Goal: Check status: Check status

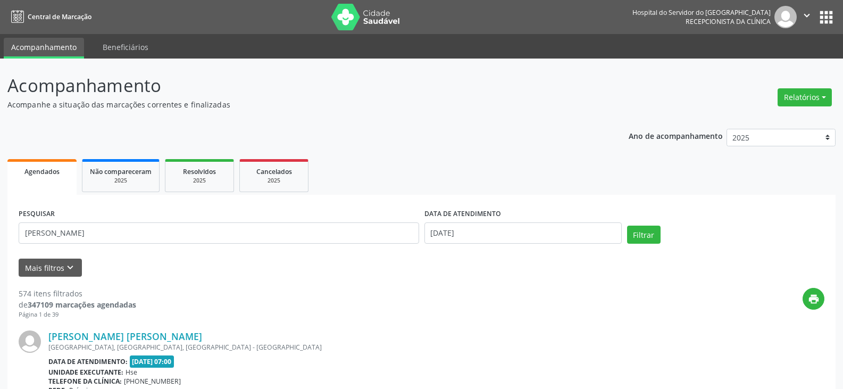
type input "[PERSON_NAME]"
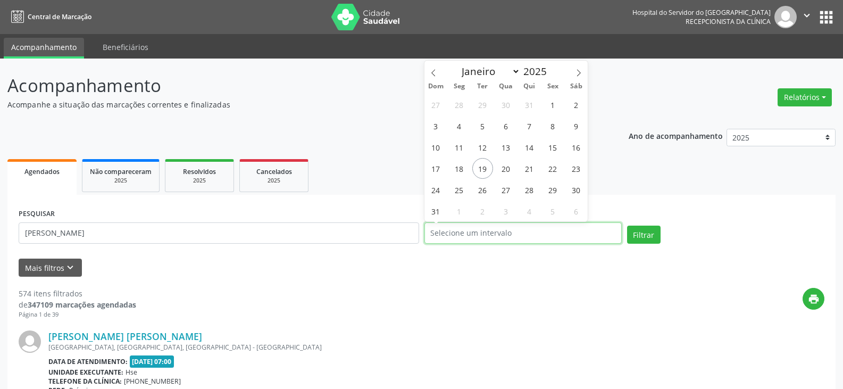
click at [627, 225] on button "Filtrar" at bounding box center [644, 234] width 34 height 18
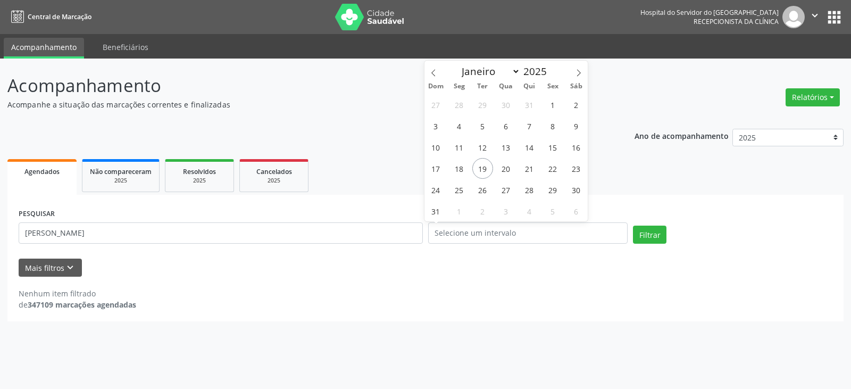
click at [341, 263] on div "Mais filtros keyboard_arrow_down" at bounding box center [425, 267] width 819 height 19
click at [217, 170] on div "Resolvidos" at bounding box center [199, 170] width 53 height 11
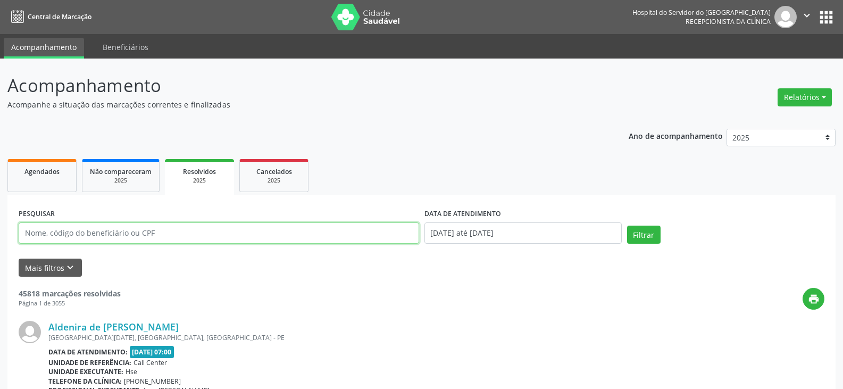
click at [185, 237] on input "text" at bounding box center [219, 232] width 400 height 21
paste input "[PERSON_NAME]"
type input "[PERSON_NAME]"
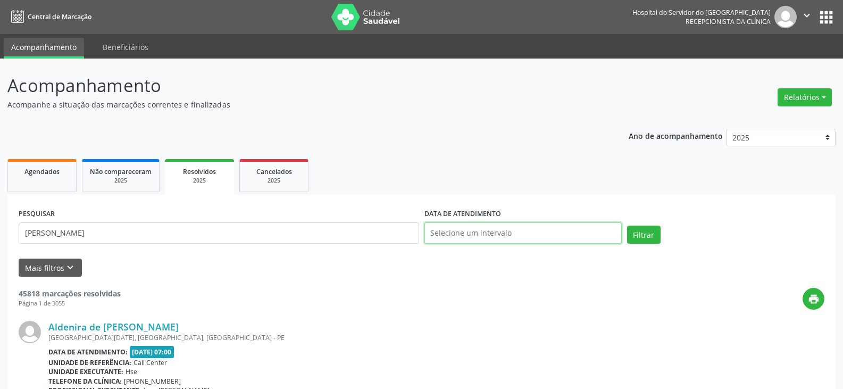
select select "0"
click at [627, 225] on button "Filtrar" at bounding box center [644, 234] width 34 height 18
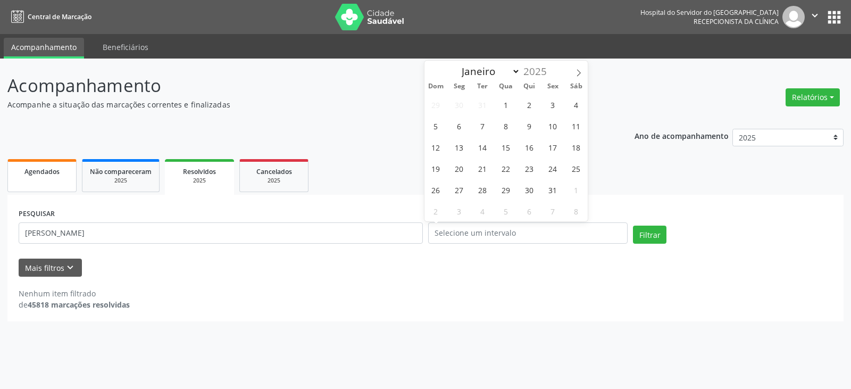
click at [49, 178] on link "Agendados" at bounding box center [41, 175] width 69 height 33
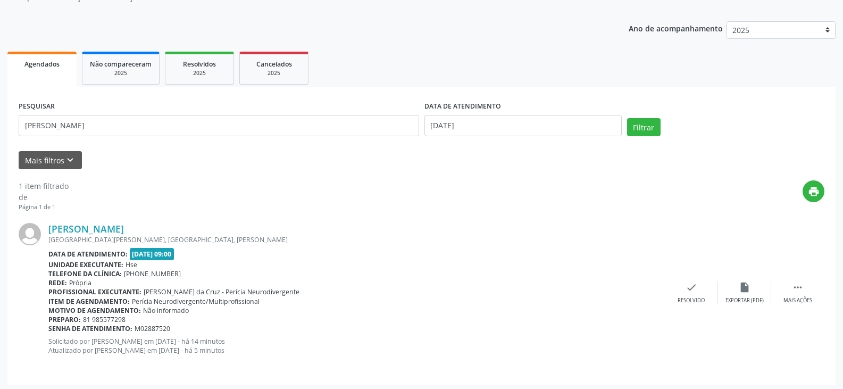
scroll to position [111, 0]
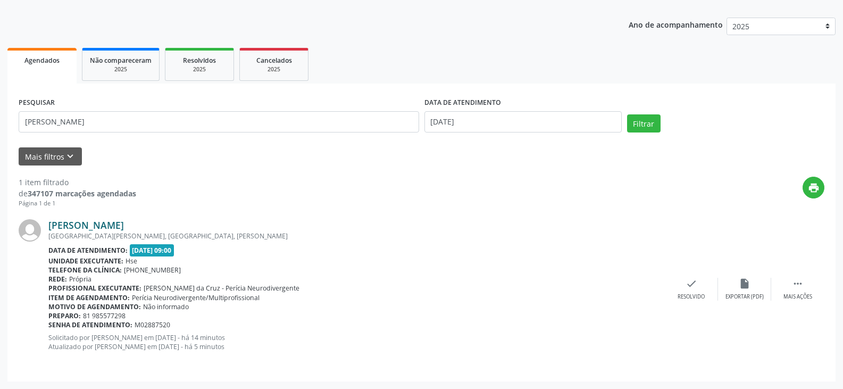
click at [124, 225] on link "[PERSON_NAME]" at bounding box center [86, 225] width 76 height 12
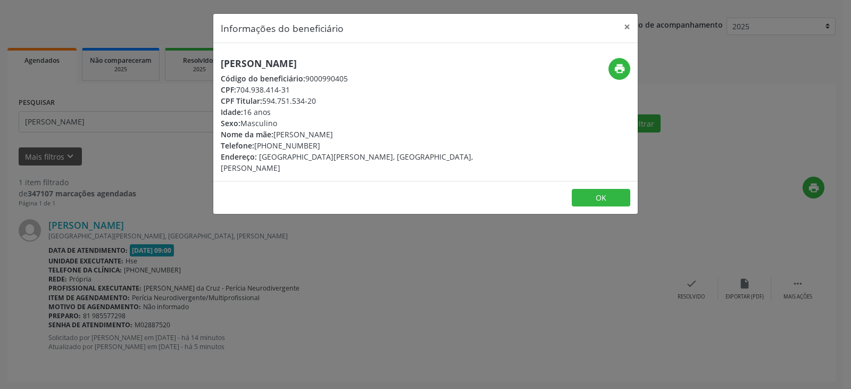
drag, startPoint x: 318, startPoint y: 143, endPoint x: 275, endPoint y: 142, distance: 42.0
click at [275, 142] on div "Telefone: [PHONE_NUMBER]" at bounding box center [355, 145] width 268 height 11
copy div "8557-7298"
click at [618, 73] on icon "print" at bounding box center [620, 69] width 12 height 12
click at [298, 122] on div "Sexo: Masculino" at bounding box center [355, 123] width 268 height 11
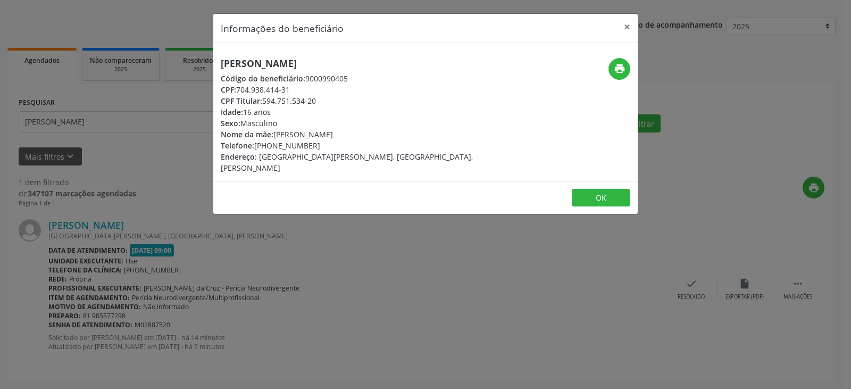
click at [345, 78] on div "Código do beneficiário: 9000990405" at bounding box center [355, 78] width 268 height 11
click at [450, 130] on div "[PERSON_NAME] Código do beneficiário: 9000990405 CPF: 704.938.414-31 CPF Titula…" at bounding box center [354, 115] width 283 height 115
drag, startPoint x: 270, startPoint y: 193, endPoint x: 65, endPoint y: 158, distance: 207.7
click at [270, 195] on footer "OK" at bounding box center [425, 198] width 424 height 34
click at [179, 132] on div "Informações do beneficiário × [PERSON_NAME] Código do beneficiário: 9000990405 …" at bounding box center [425, 194] width 851 height 389
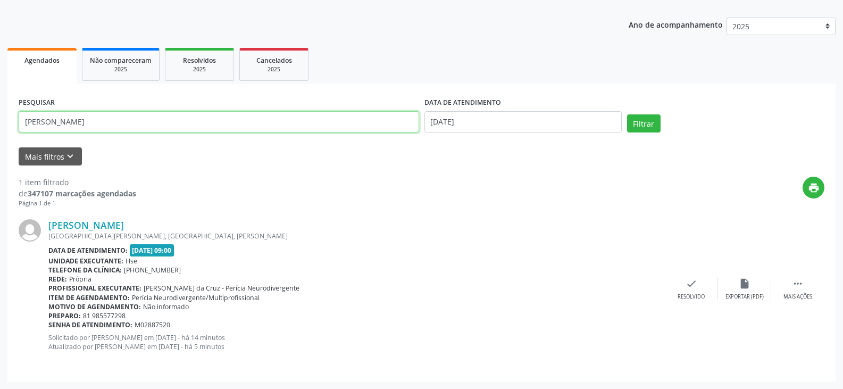
click at [186, 117] on input "[PERSON_NAME]" at bounding box center [219, 121] width 400 height 21
drag, startPoint x: 92, startPoint y: 115, endPoint x: 0, endPoint y: 86, distance: 96.7
click at [0, 86] on div "Acompanhamento Acompanhe a situação das marcações correntes e finalizadas Relat…" at bounding box center [421, 167] width 843 height 441
type input "[PERSON_NAME]"
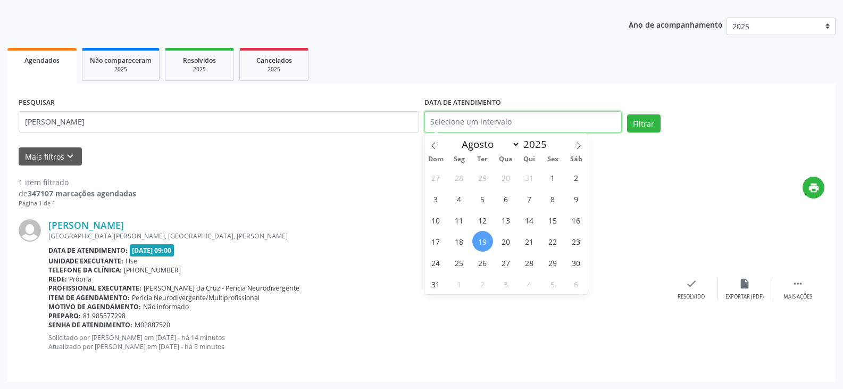
click at [627, 114] on button "Filtrar" at bounding box center [644, 123] width 34 height 18
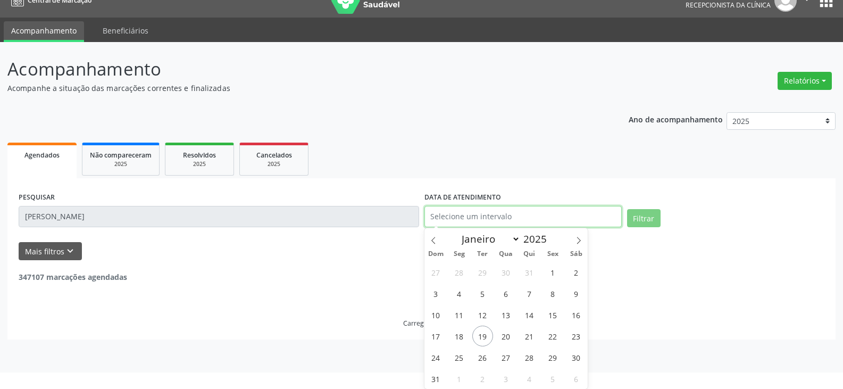
scroll to position [16, 0]
click at [230, 286] on div "347107 marcações agendadas [GEOGRAPHIC_DATA]" at bounding box center [422, 294] width 806 height 68
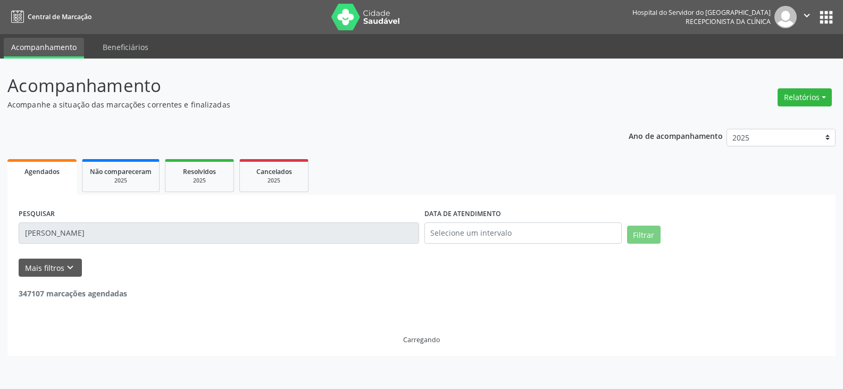
scroll to position [0, 0]
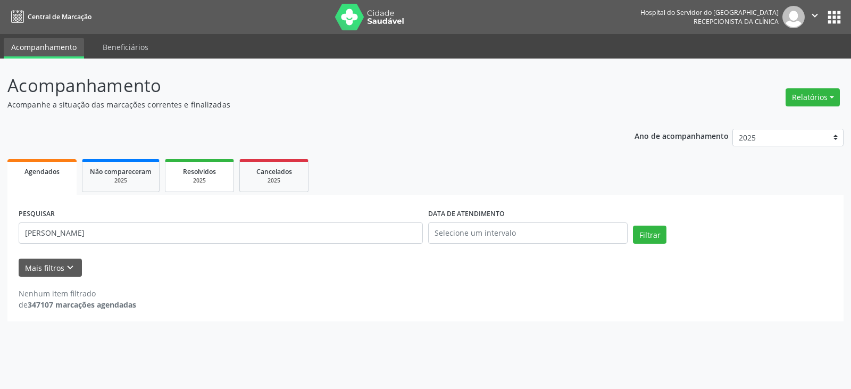
click at [216, 175] on span "Resolvidos" at bounding box center [199, 171] width 33 height 9
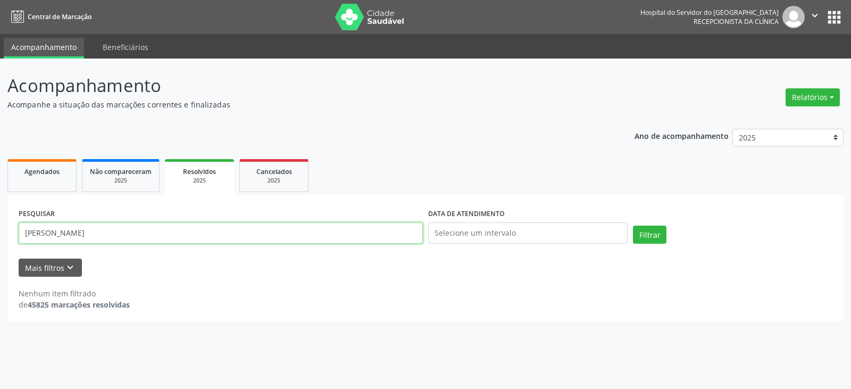
click at [148, 226] on input "[PERSON_NAME]" at bounding box center [221, 232] width 404 height 21
paste input "[PERSON_NAME]"
type input "[PERSON_NAME]"
click at [633, 225] on button "Filtrar" at bounding box center [650, 234] width 34 height 18
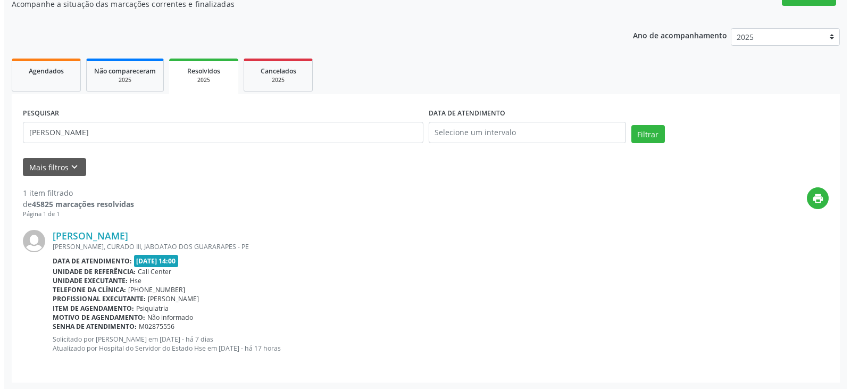
scroll to position [102, 0]
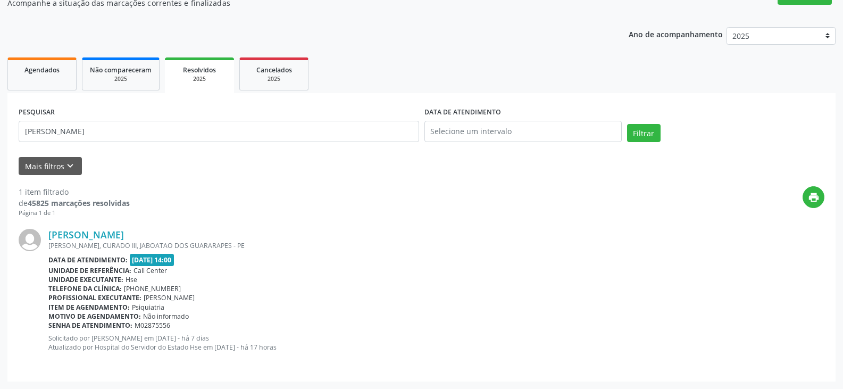
click at [136, 227] on div "[PERSON_NAME] [PERSON_NAME], CURADO III, JABOATAO DOS GUARARAPES - PE Data de a…" at bounding box center [422, 294] width 806 height 153
click at [124, 235] on link "[PERSON_NAME]" at bounding box center [86, 235] width 76 height 12
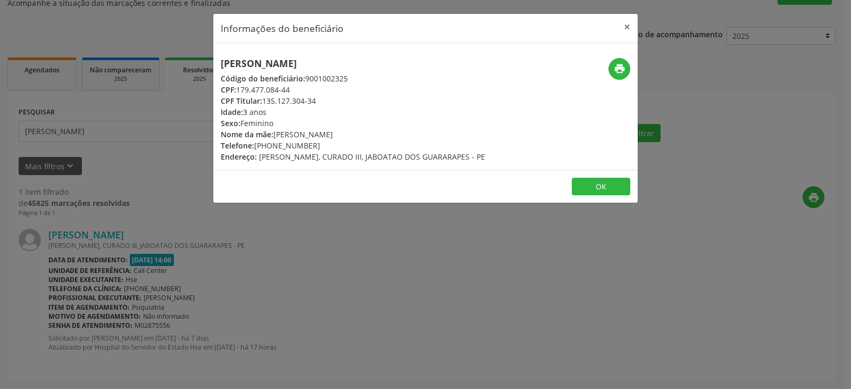
click at [282, 113] on div "Idade: 3 anos" at bounding box center [353, 111] width 264 height 11
click at [618, 68] on icon "print" at bounding box center [620, 69] width 12 height 12
click at [324, 85] on div "CPF: 179.477.084-44" at bounding box center [353, 89] width 264 height 11
drag, startPoint x: 329, startPoint y: 100, endPoint x: 265, endPoint y: 99, distance: 64.4
click at [265, 99] on div "CPF Titular: 135.127.304-34" at bounding box center [353, 100] width 264 height 11
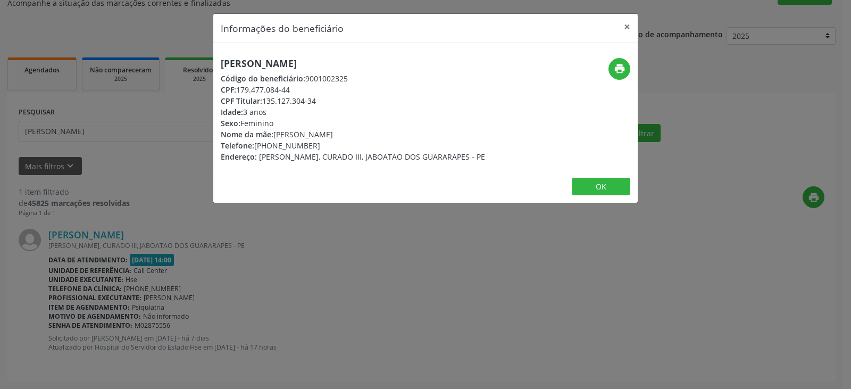
click at [297, 88] on div "CPF: 179.477.084-44" at bounding box center [353, 89] width 264 height 11
drag, startPoint x: 297, startPoint y: 88, endPoint x: 248, endPoint y: 88, distance: 48.9
click at [248, 88] on div "CPF: 179.477.084-44" at bounding box center [353, 89] width 264 height 11
copy div "179.477.084-44"
